Goal: Task Accomplishment & Management: Use online tool/utility

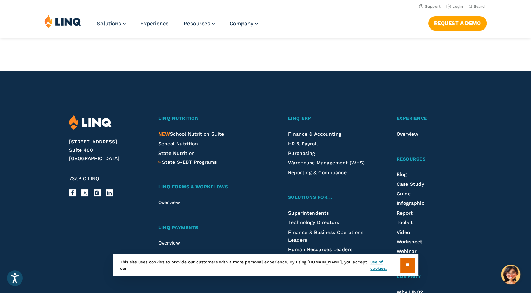
scroll to position [909, 0]
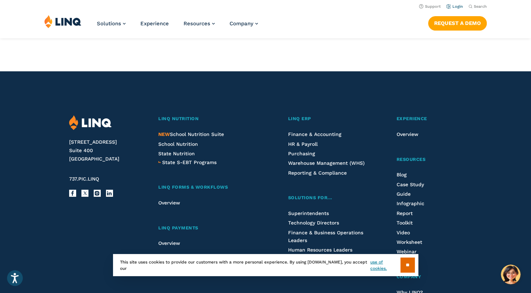
click at [457, 7] on link "Login" at bounding box center [455, 6] width 17 height 5
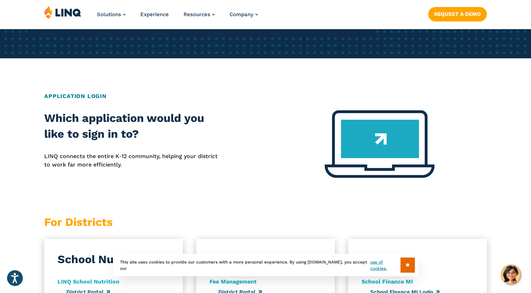
scroll to position [211, 0]
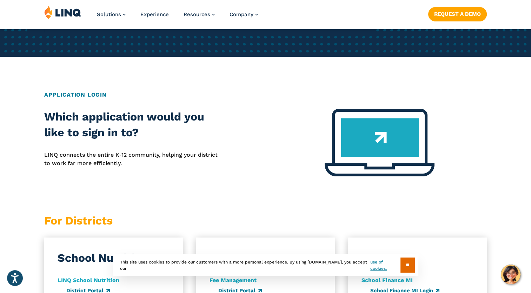
click at [377, 141] on img at bounding box center [380, 142] width 110 height 67
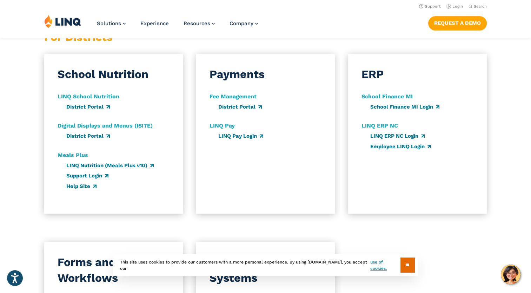
scroll to position [351, 0]
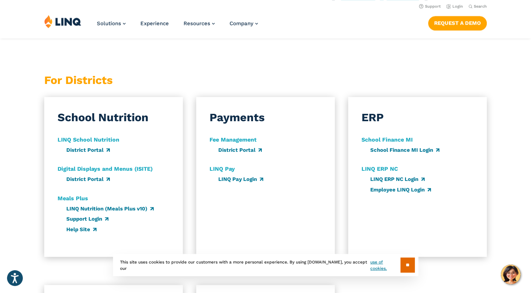
click at [133, 144] on div "School Nutrition [GEOGRAPHIC_DATA] Nutrition District Portal Digital Displays a…" at bounding box center [113, 177] width 139 height 160
click at [88, 181] on link "District Portal" at bounding box center [88, 179] width 44 height 6
